Goal: Task Accomplishment & Management: Manage account settings

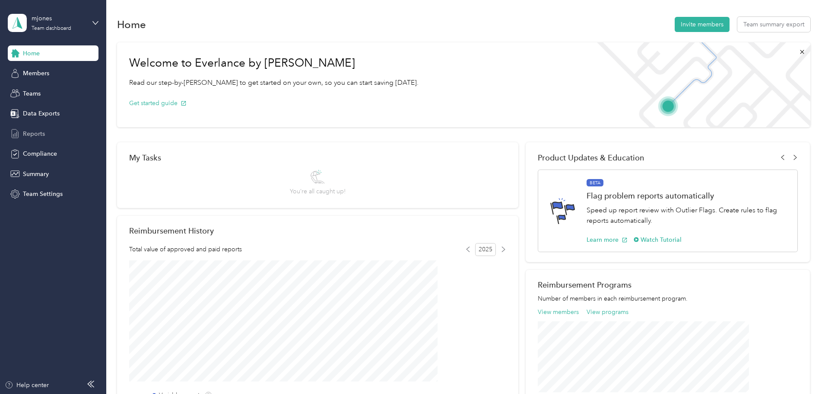
click at [43, 138] on div "Reports" at bounding box center [53, 134] width 91 height 16
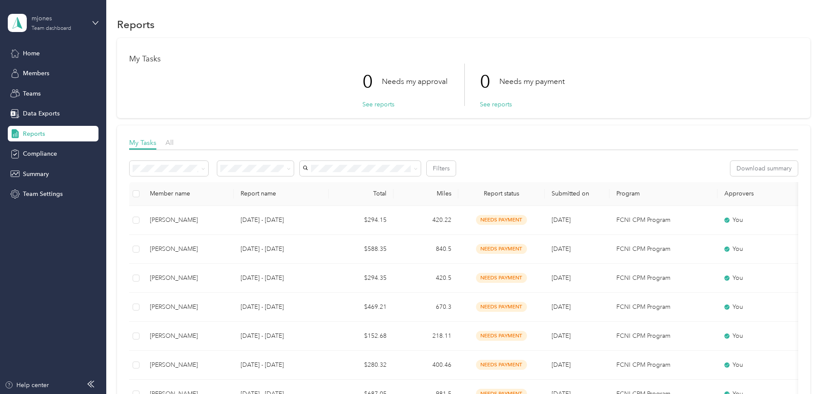
click at [51, 21] on div "mjones" at bounding box center [59, 18] width 54 height 9
click at [48, 92] on div "Personal dashboard" at bounding box center [99, 90] width 170 height 15
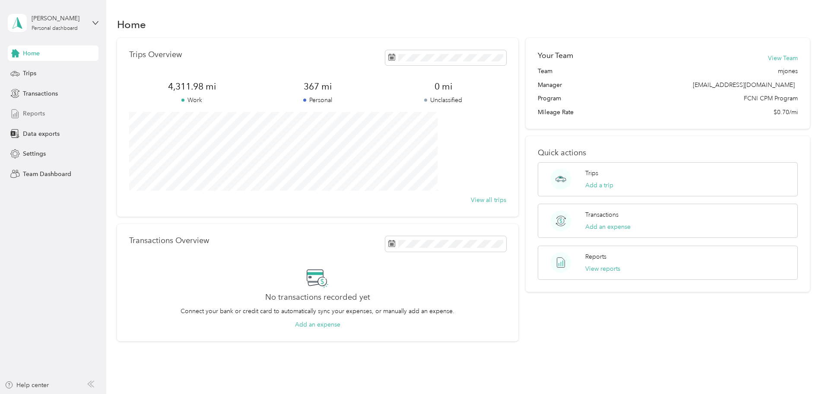
click at [36, 114] on span "Reports" at bounding box center [34, 113] width 22 height 9
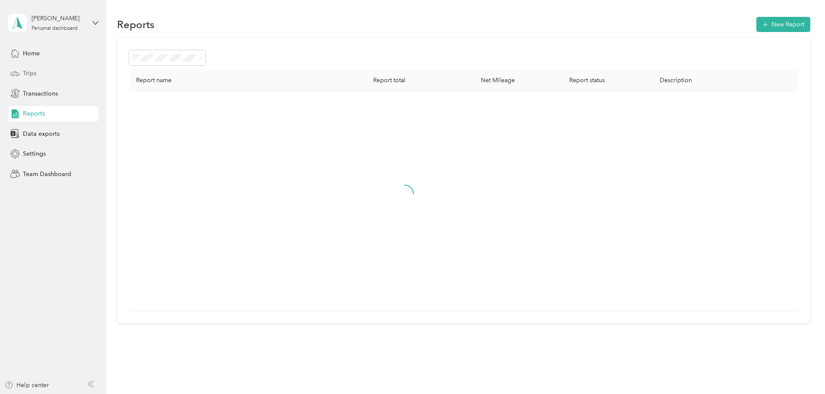
click at [38, 67] on div "Trips" at bounding box center [53, 74] width 91 height 16
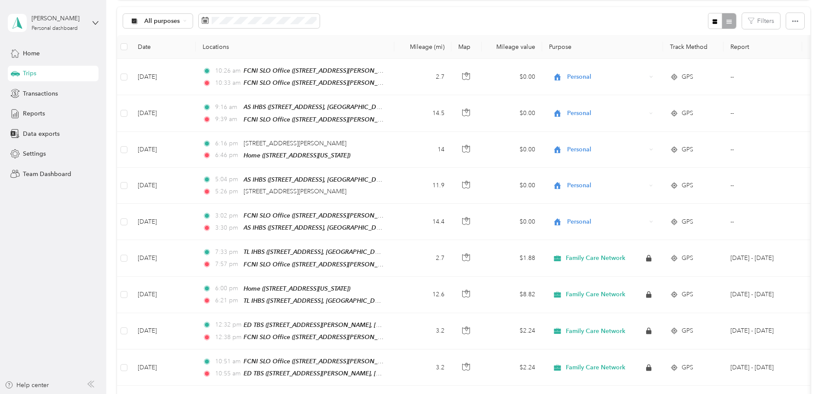
scroll to position [86, 0]
